Goal: Find specific page/section: Find specific page/section

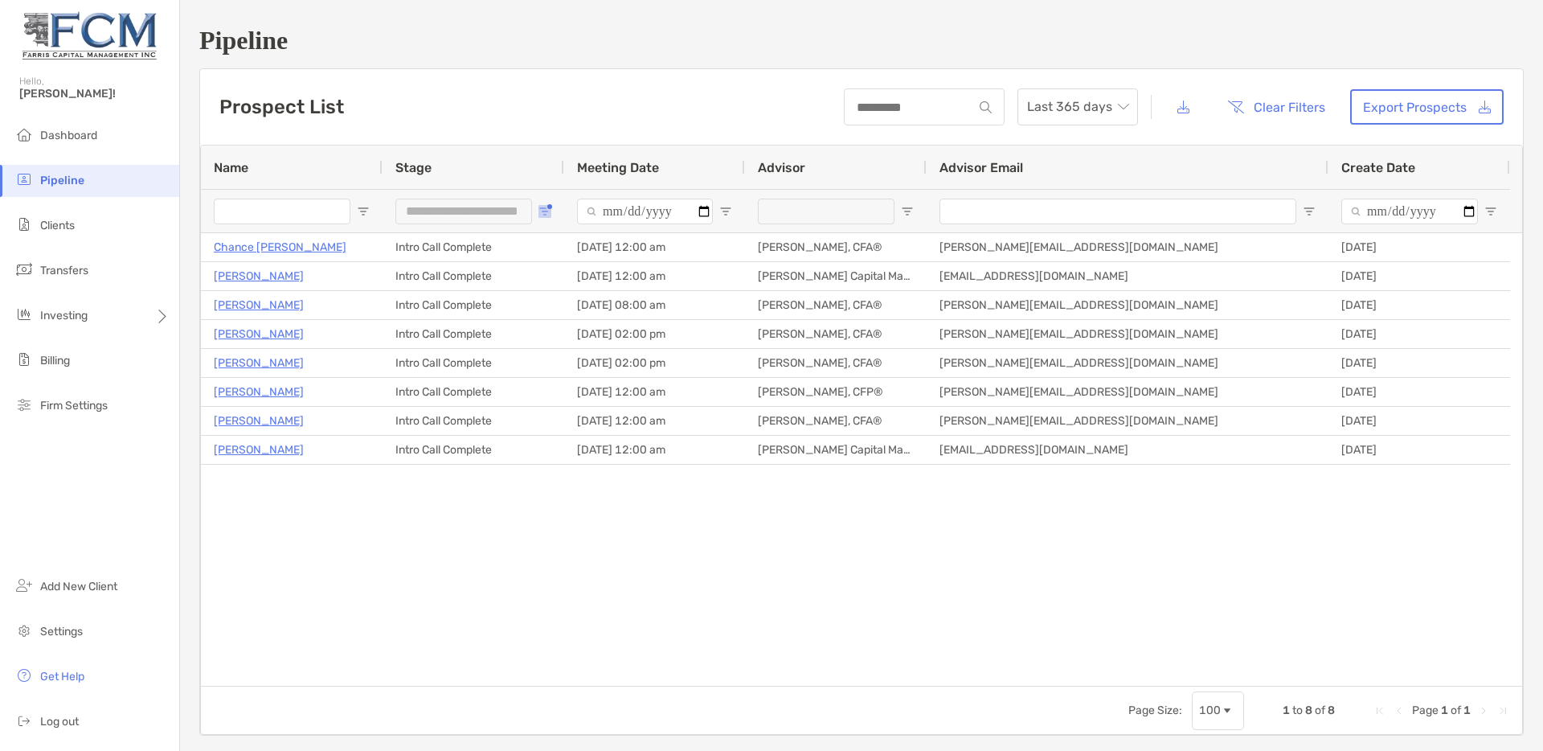
click at [543, 209] on span "Open Filter Menu" at bounding box center [545, 211] width 13 height 13
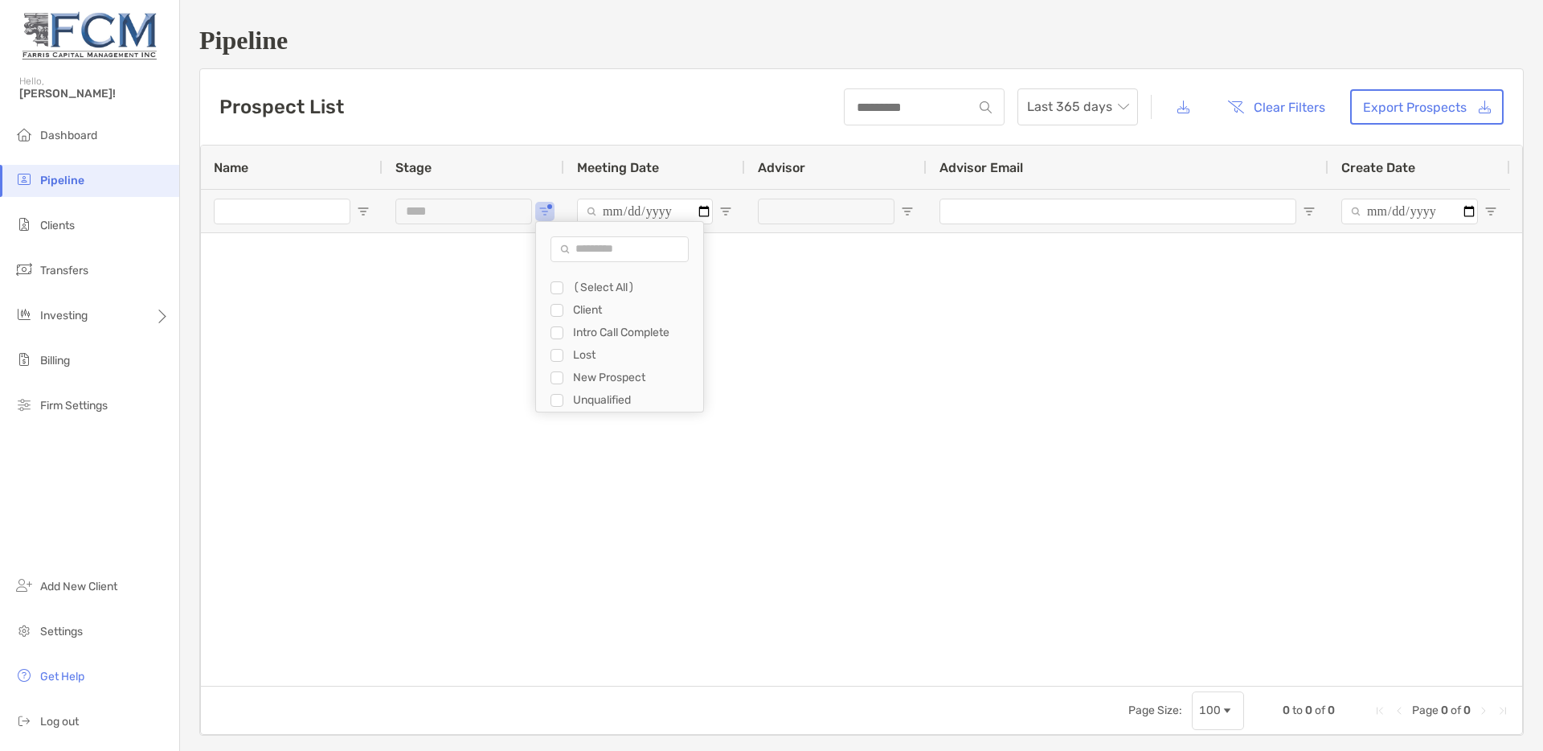
type input "**********"
click at [424, 486] on div "Marilena Burcik New Prospect 09/16/2025 - 08:30 am Justin Farris, CFP® justin@f…" at bounding box center [862, 459] width 1322 height 453
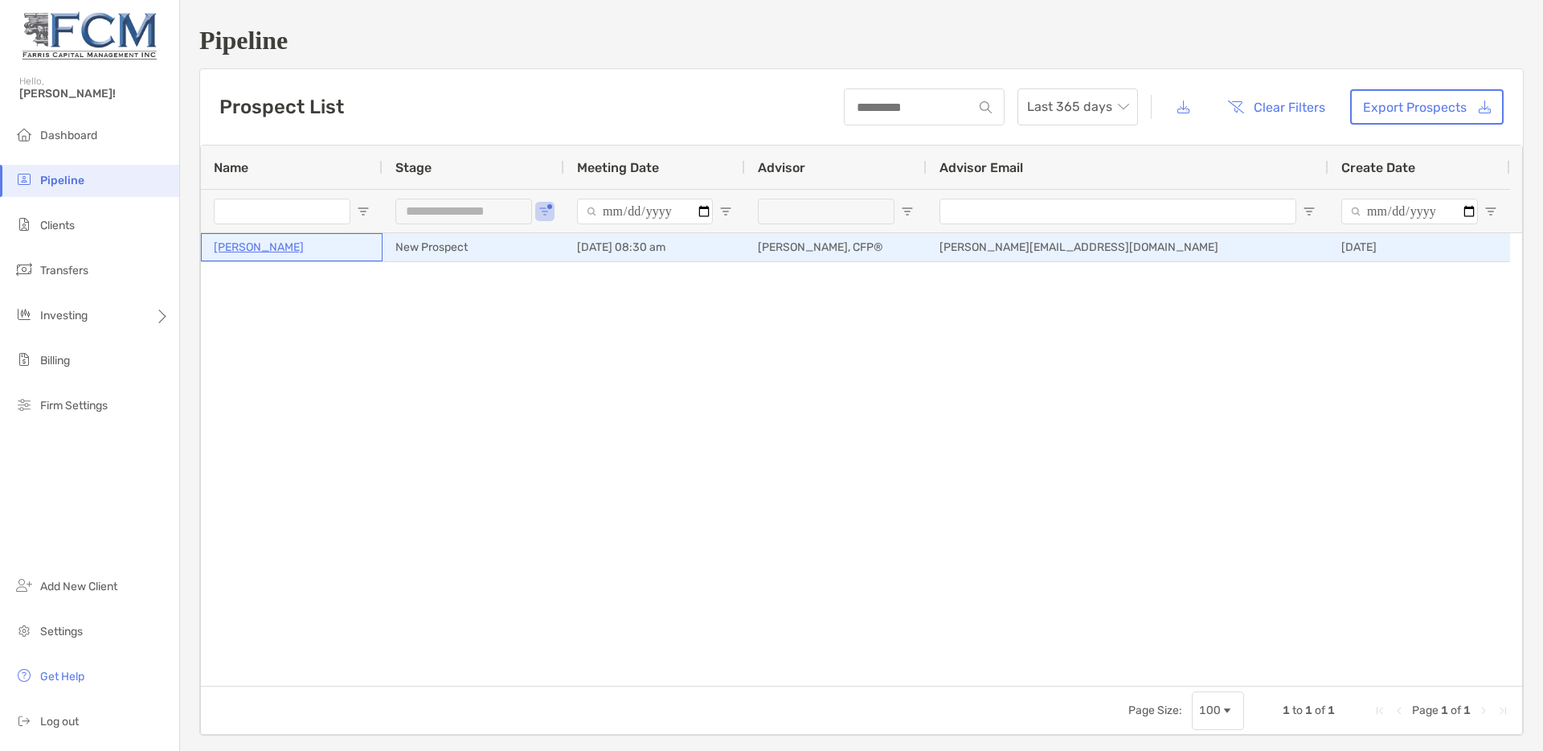
click at [264, 246] on p "[PERSON_NAME]" at bounding box center [259, 247] width 90 height 20
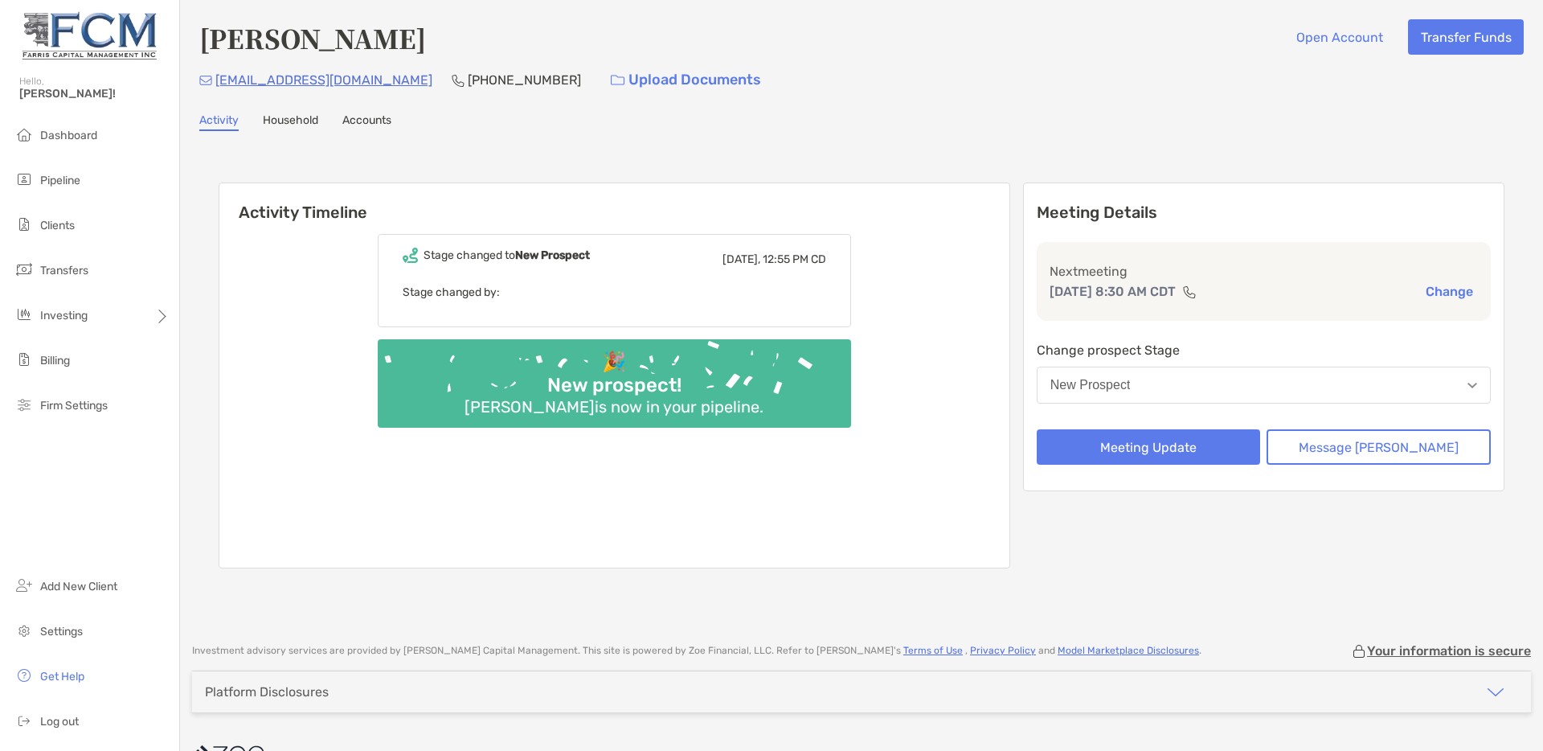
click at [297, 125] on link "Household" at bounding box center [290, 122] width 55 height 18
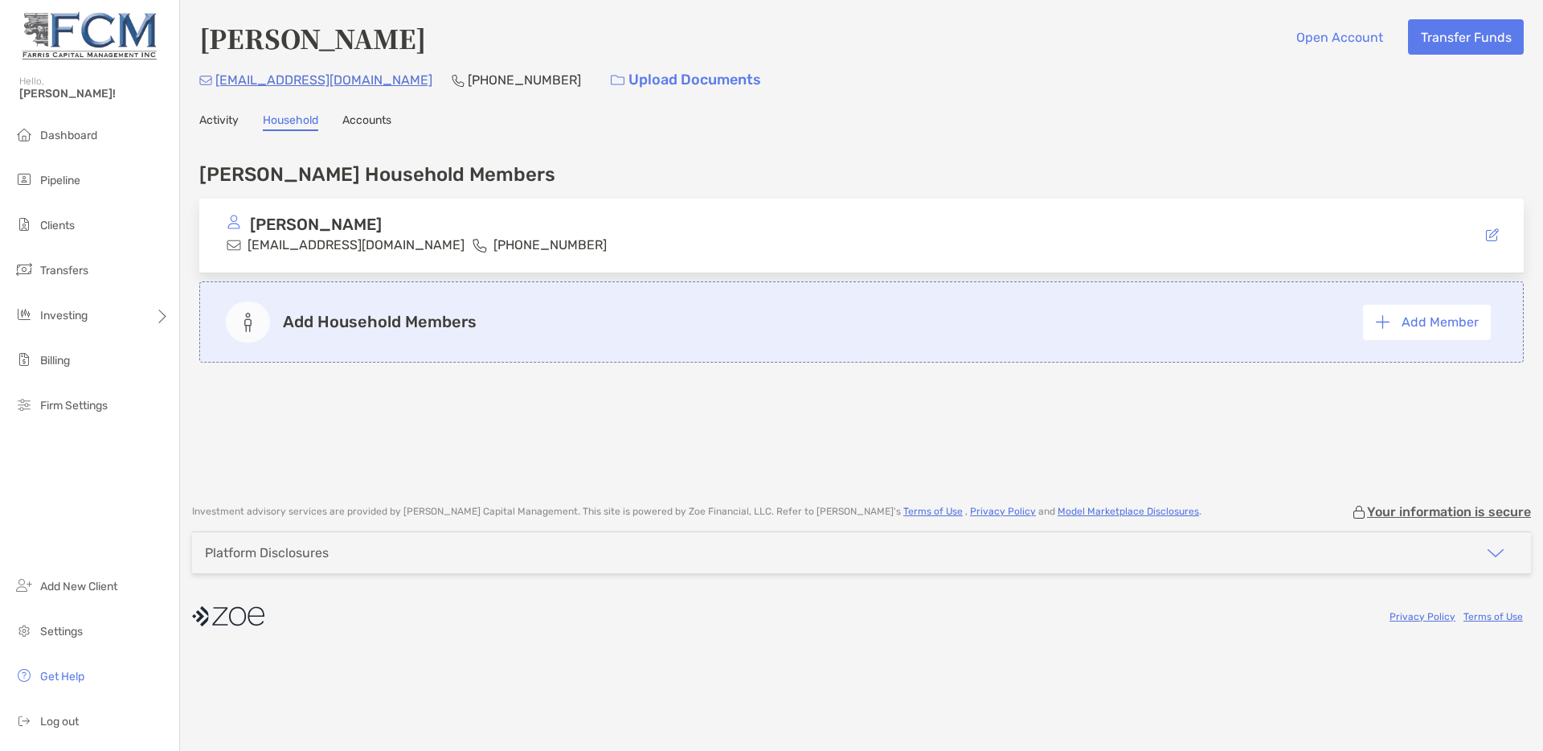
click at [220, 124] on link "Activity" at bounding box center [218, 122] width 39 height 18
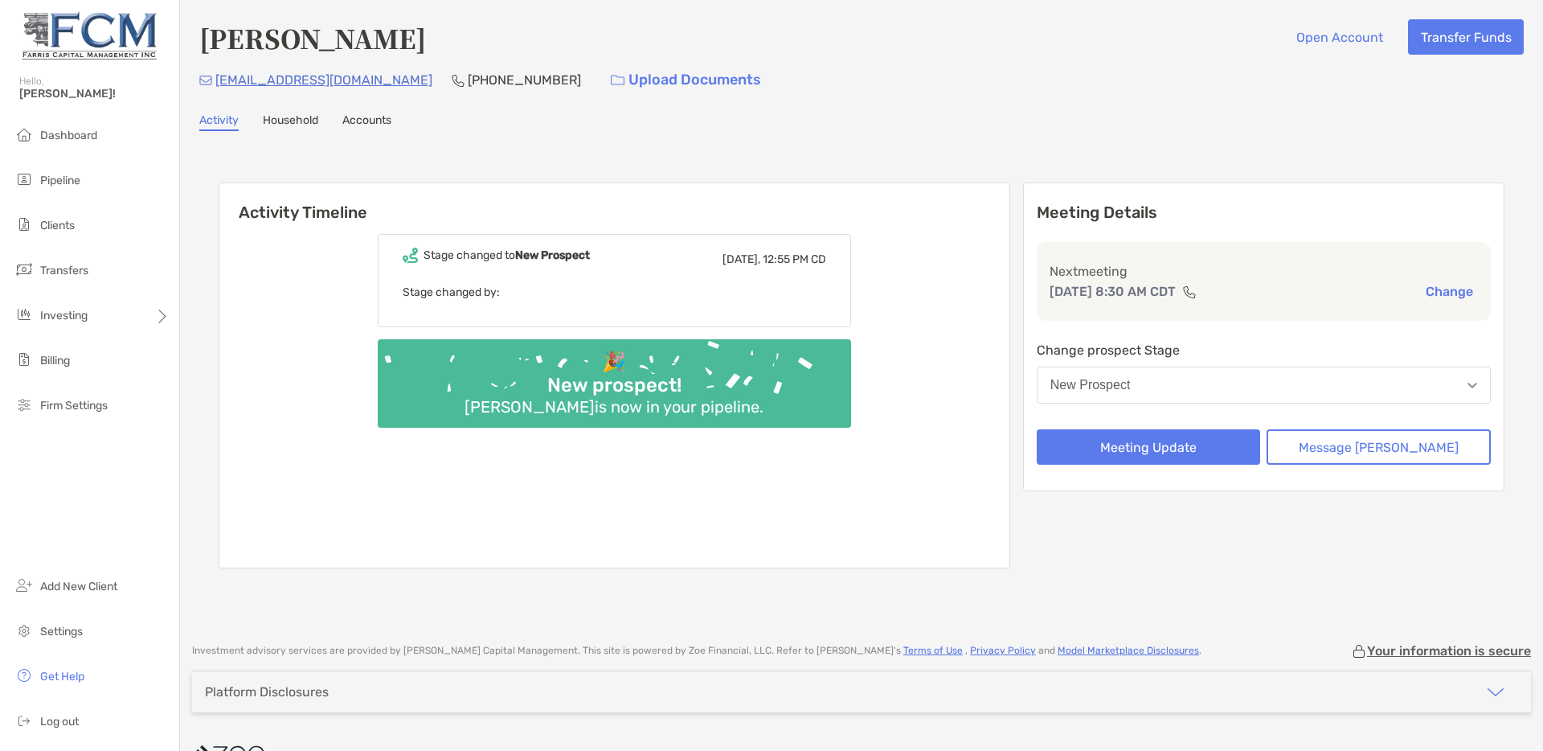
drag, startPoint x: 203, startPoint y: 39, endPoint x: 323, endPoint y: 35, distance: 119.8
click at [450, 47] on div "Marilena Burcik Open Account Transfer Funds" at bounding box center [861, 37] width 1325 height 37
copy h4 "[PERSON_NAME]"
